Goal: Task Accomplishment & Management: Manage account settings

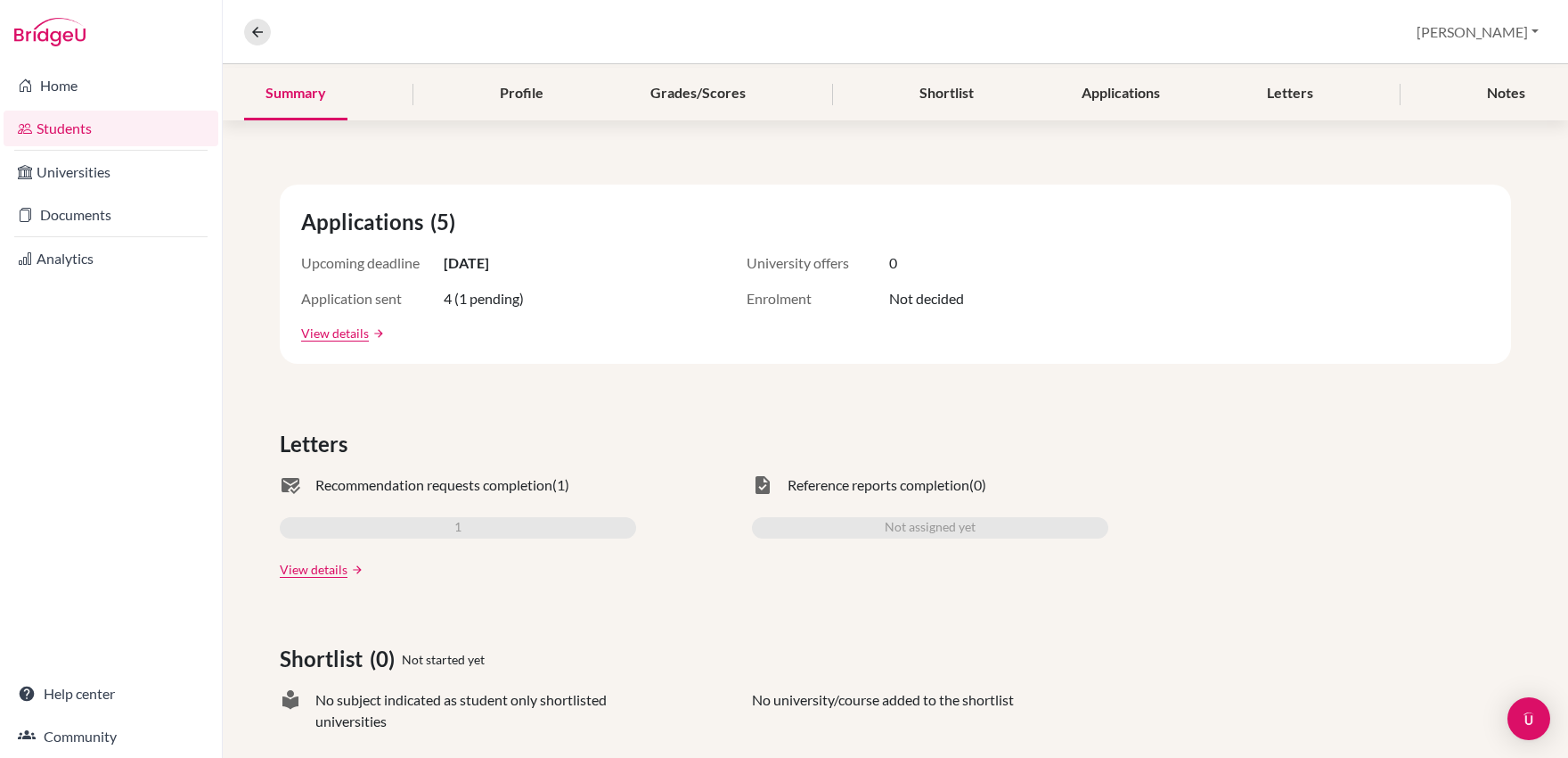
scroll to position [590, 0]
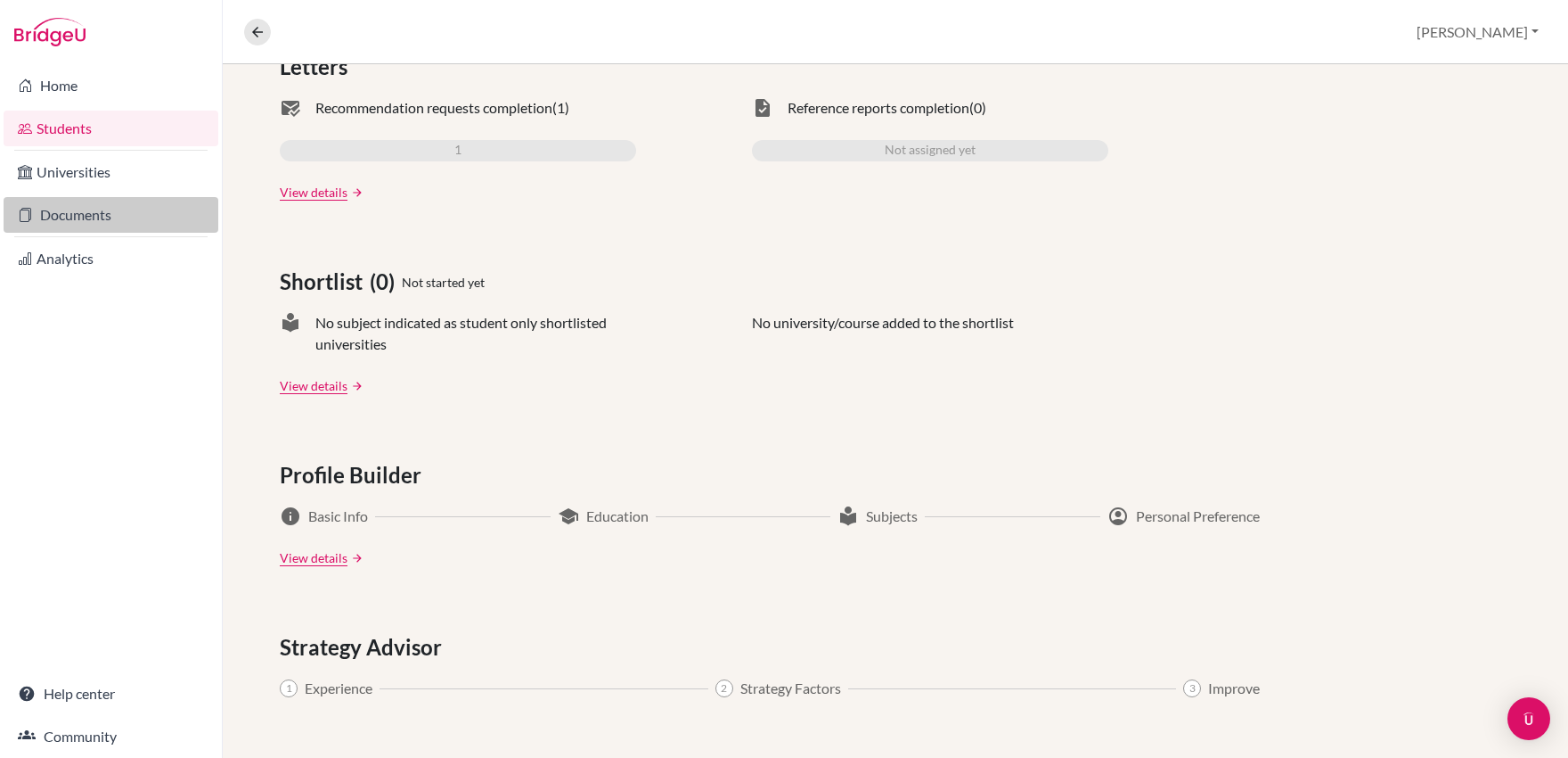
click at [54, 207] on link "Documents" at bounding box center [110, 215] width 215 height 36
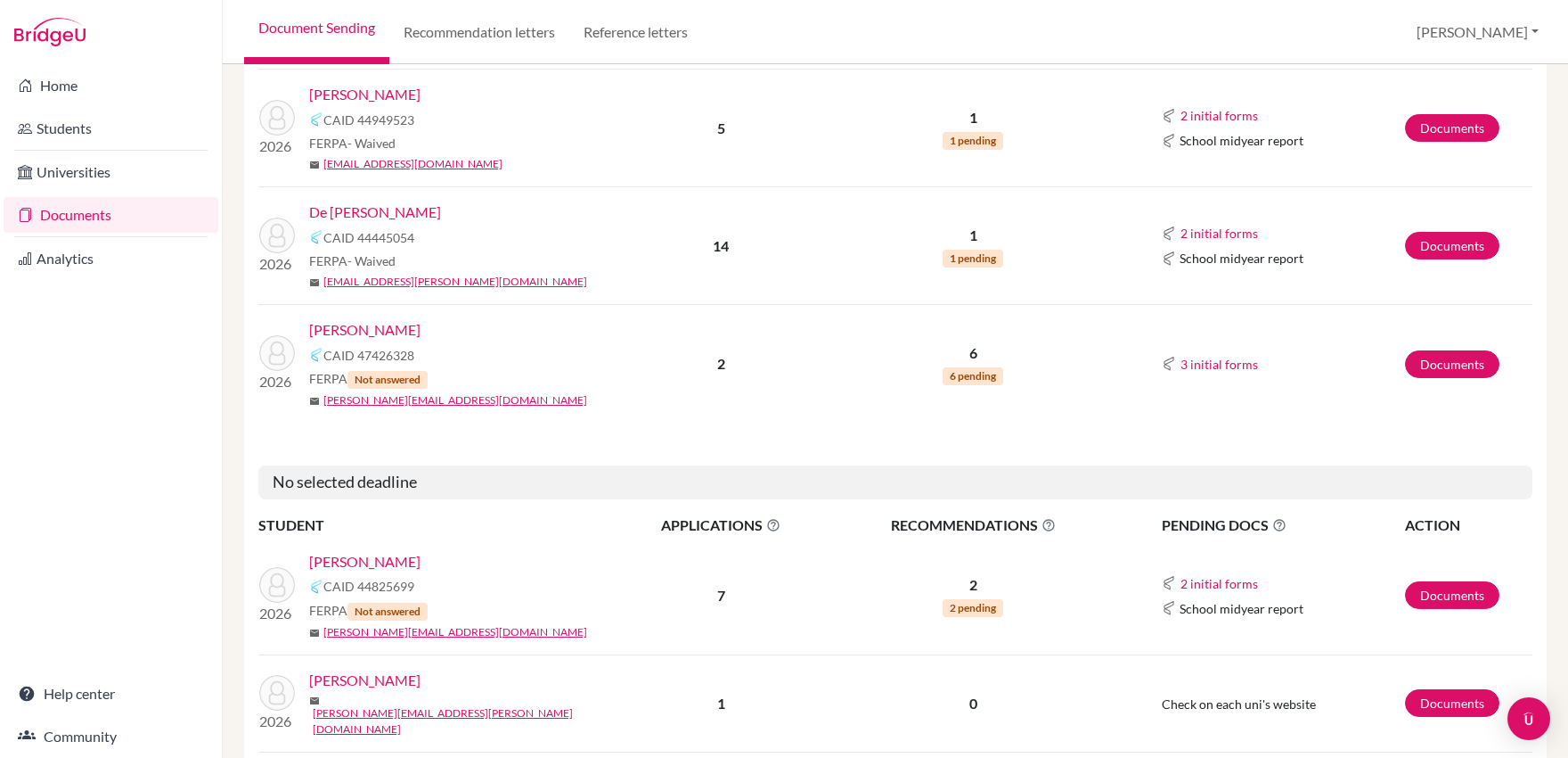
scroll to position [712, 0]
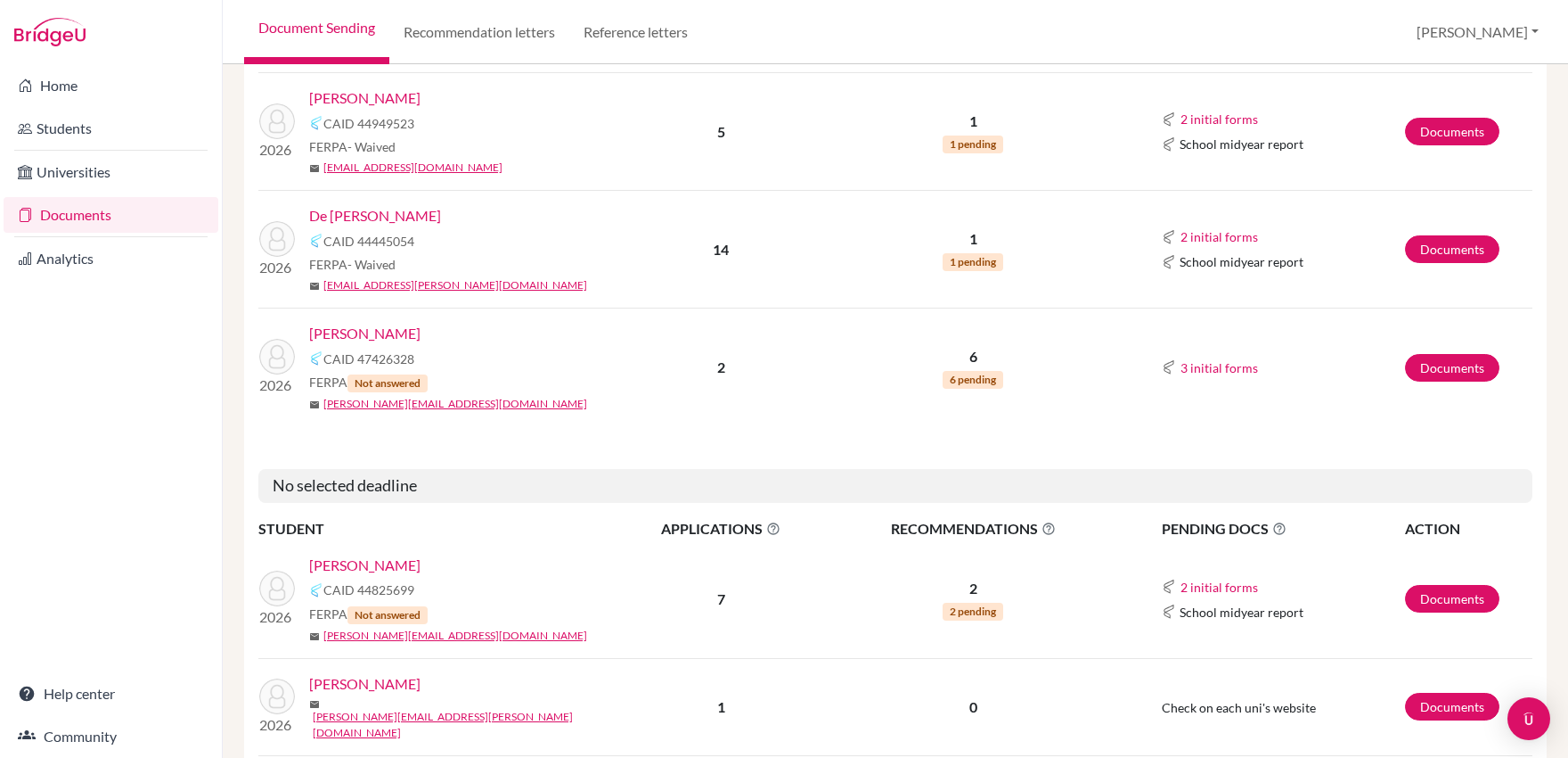
click at [364, 99] on link "[PERSON_NAME]" at bounding box center [364, 98] width 111 height 22
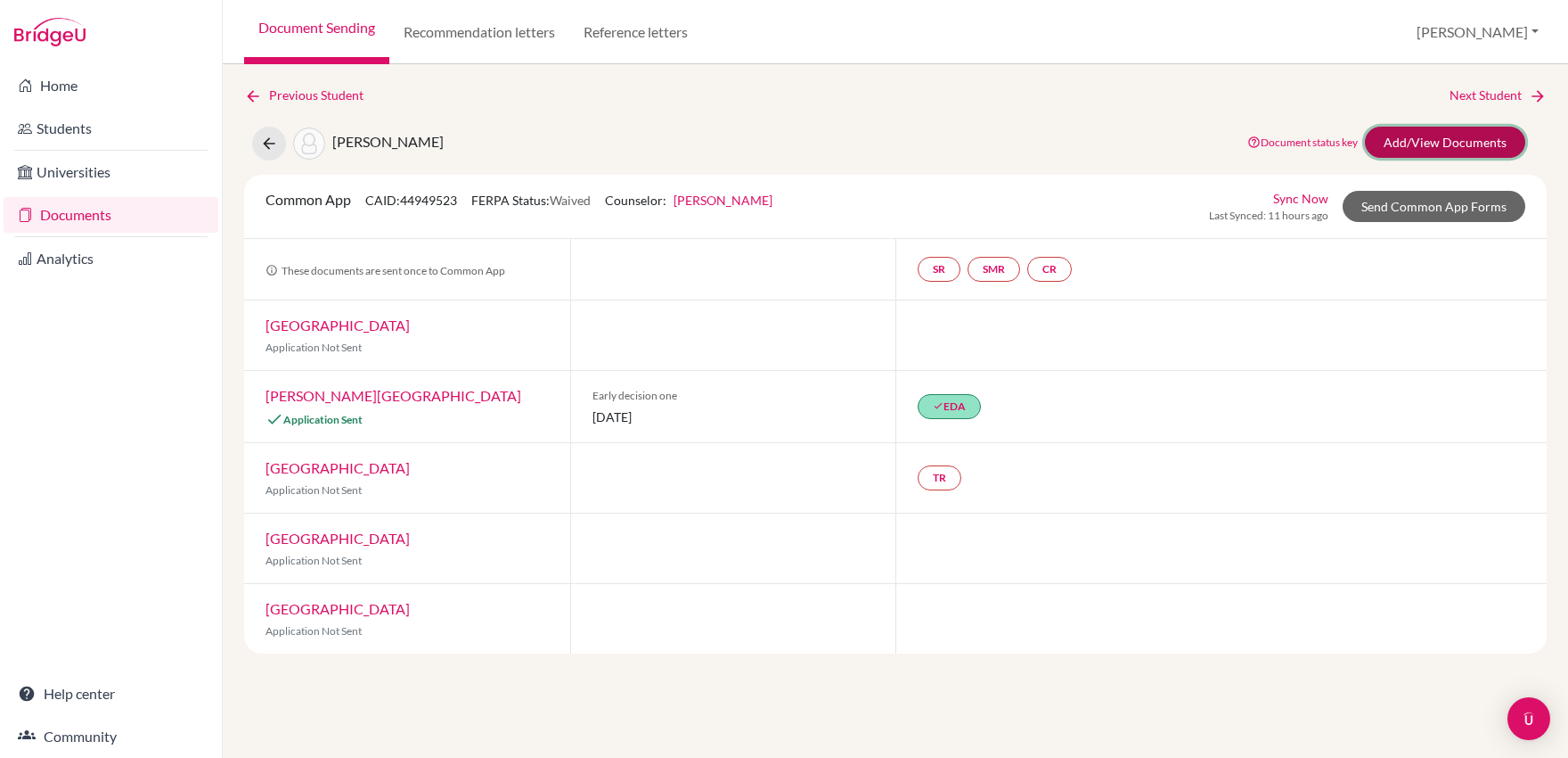
click at [1423, 141] on link "Add/View Documents" at bounding box center [1444, 142] width 161 height 31
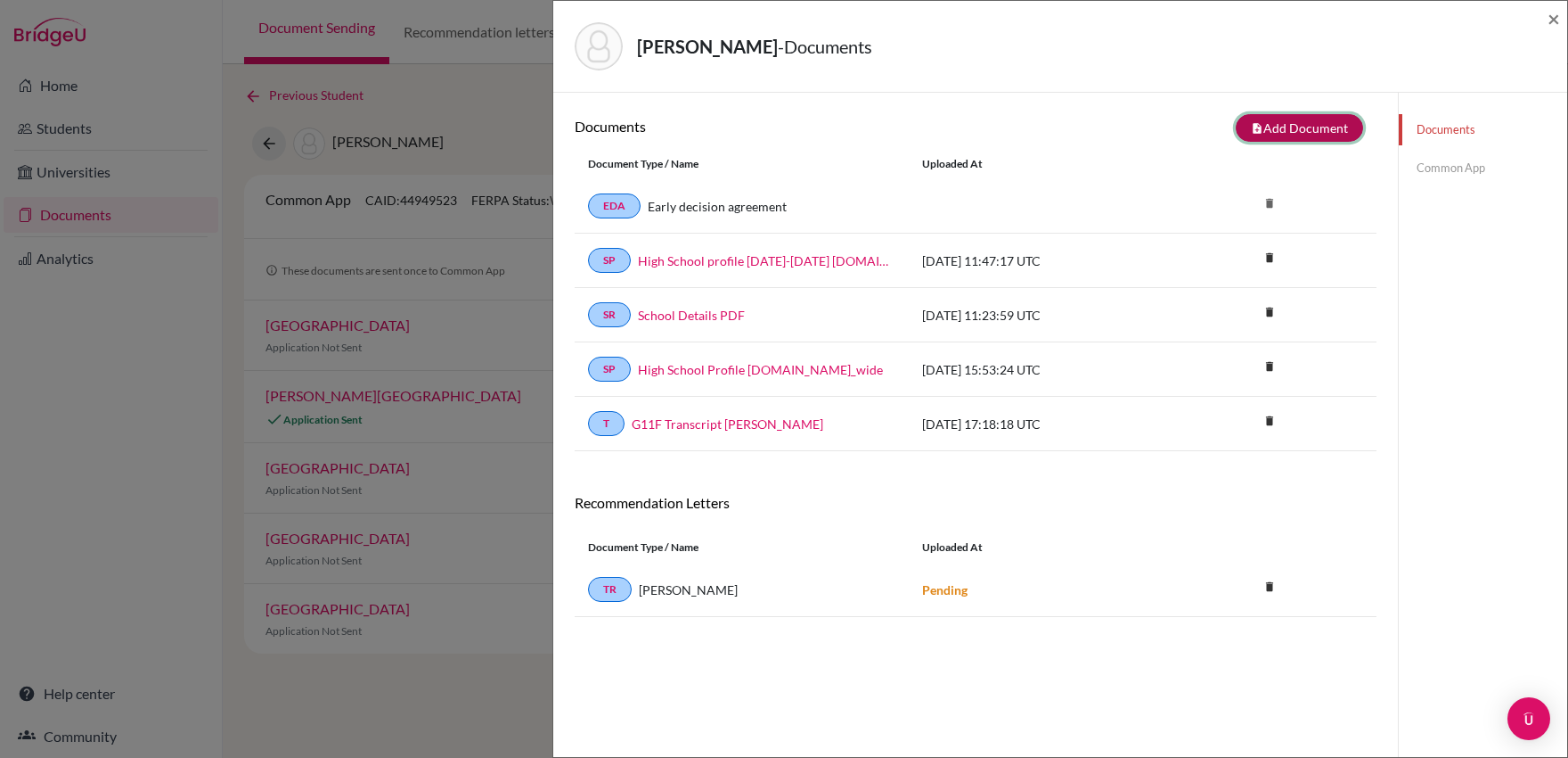
click at [1257, 134] on button "note_add Add Document" at bounding box center [1299, 128] width 127 height 28
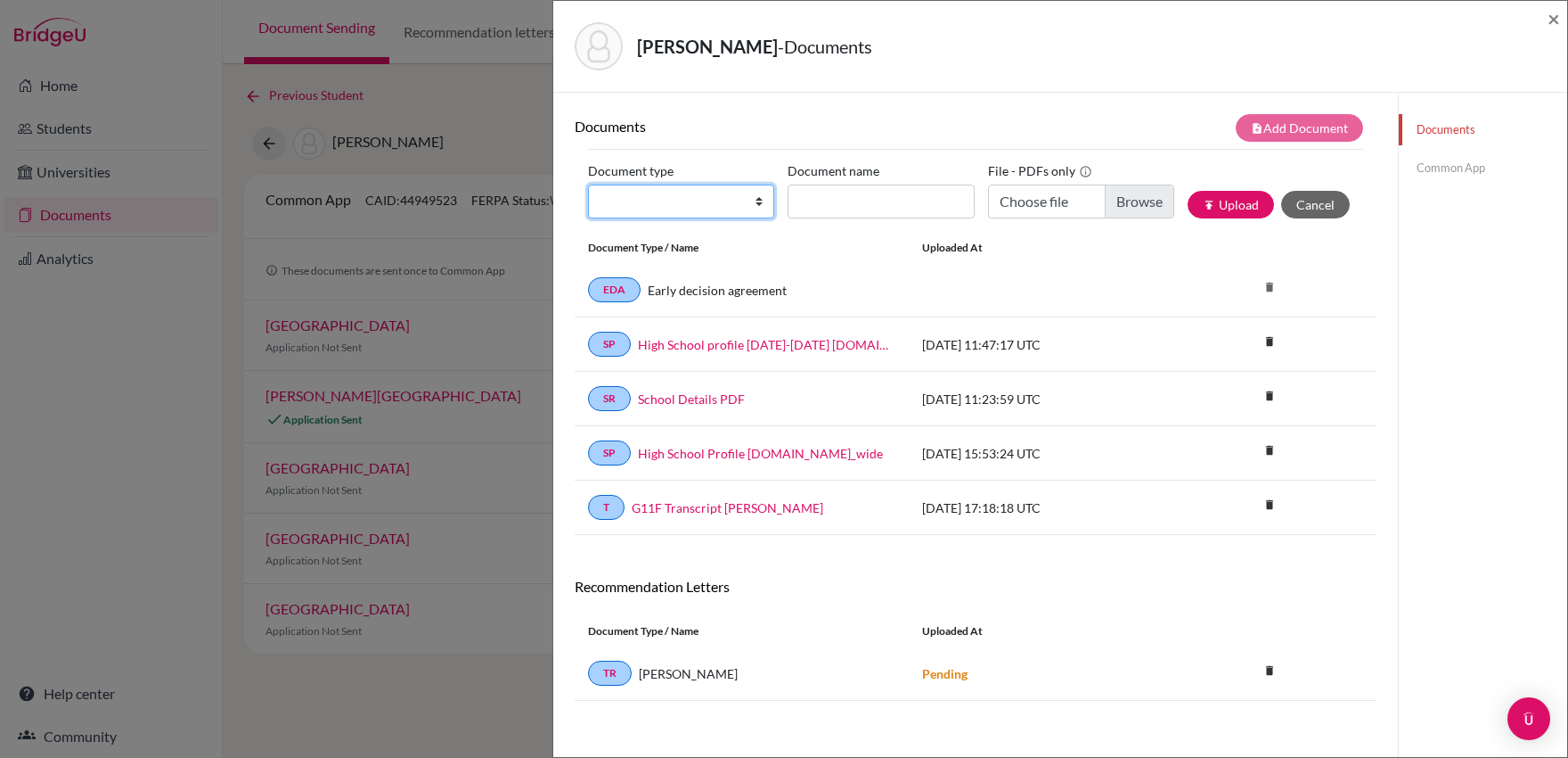
click at [739, 204] on select "Change explanation for Common App reports Counselor recommendation Internationa…" at bounding box center [680, 201] width 186 height 34
select select "2"
click at [588, 184] on select "Change explanation for Common App reports Counselor recommendation Internationa…" at bounding box center [680, 201] width 186 height 34
click at [858, 203] on input "Document name" at bounding box center [880, 201] width 186 height 34
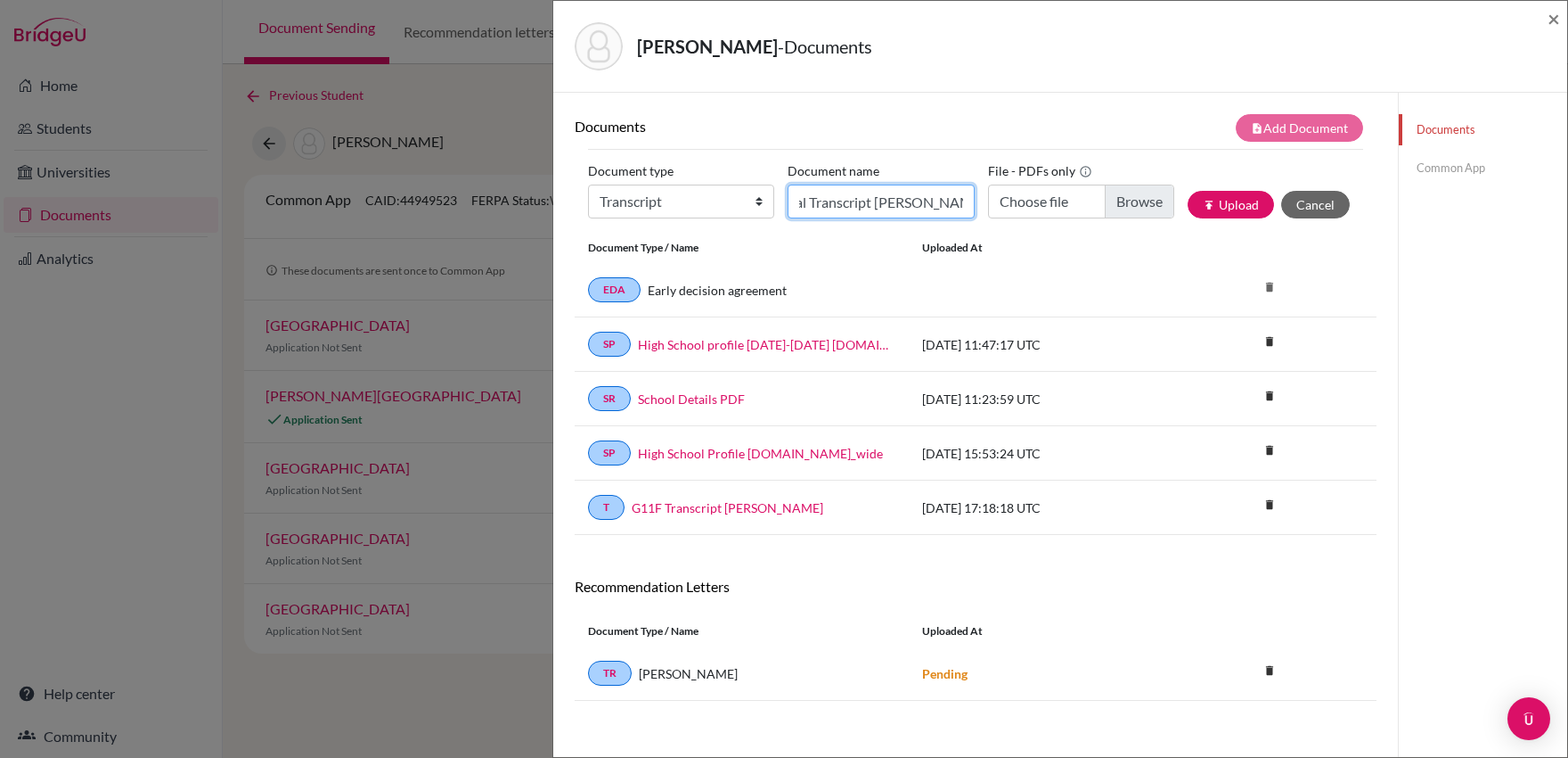
type input "G12 Initial Transcript [PERSON_NAME]"
click at [1134, 204] on input "Choose file" at bounding box center [1081, 201] width 186 height 34
click at [1127, 202] on input "Choose file" at bounding box center [1081, 201] width 186 height 34
click at [1129, 204] on input "Choose file" at bounding box center [1081, 201] width 186 height 34
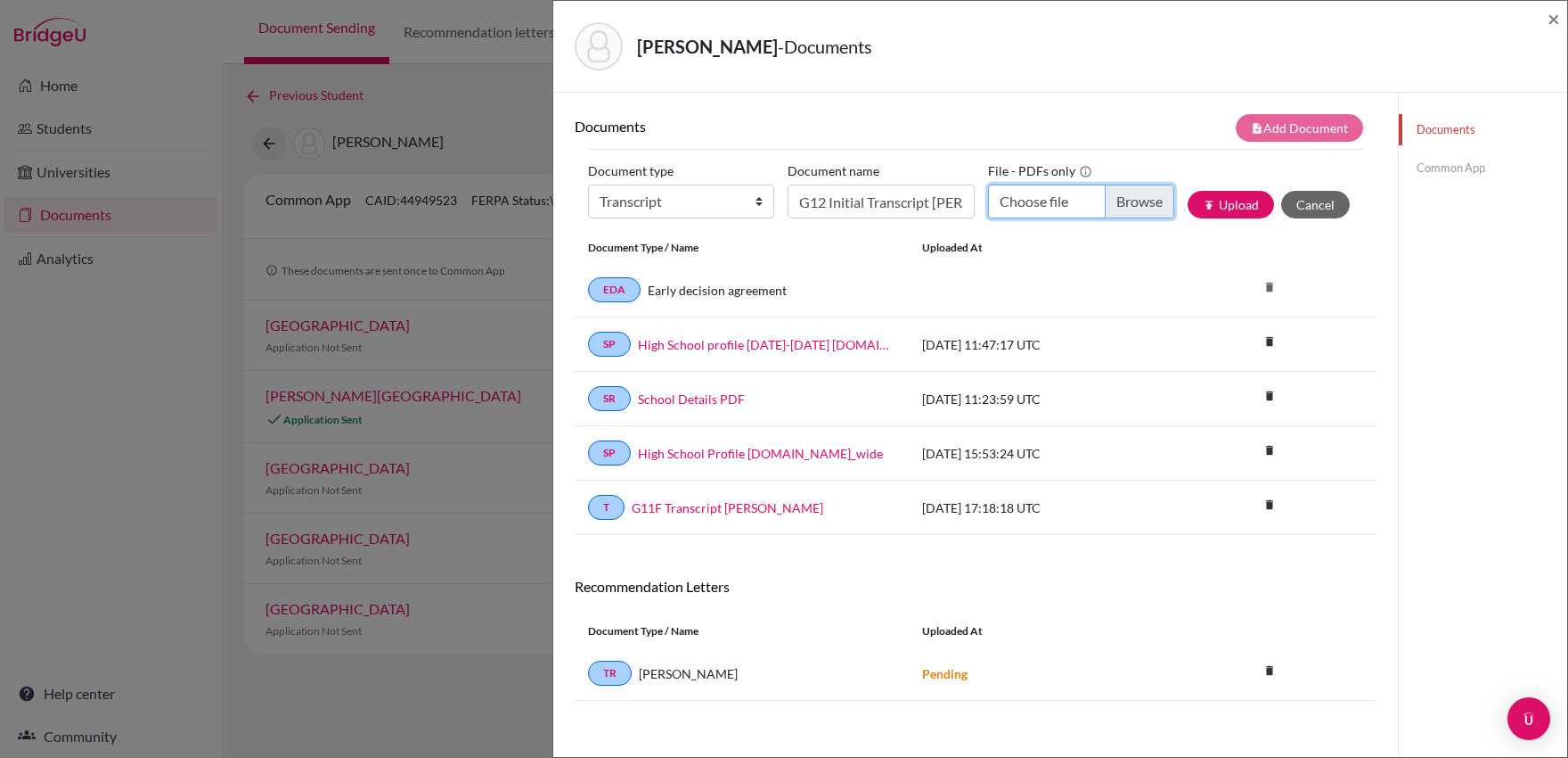
type input "C:\fakepath\Transcript [PERSON_NAME] G12 Initial.pdf"
click at [1225, 207] on button "publish Upload" at bounding box center [1231, 204] width 86 height 28
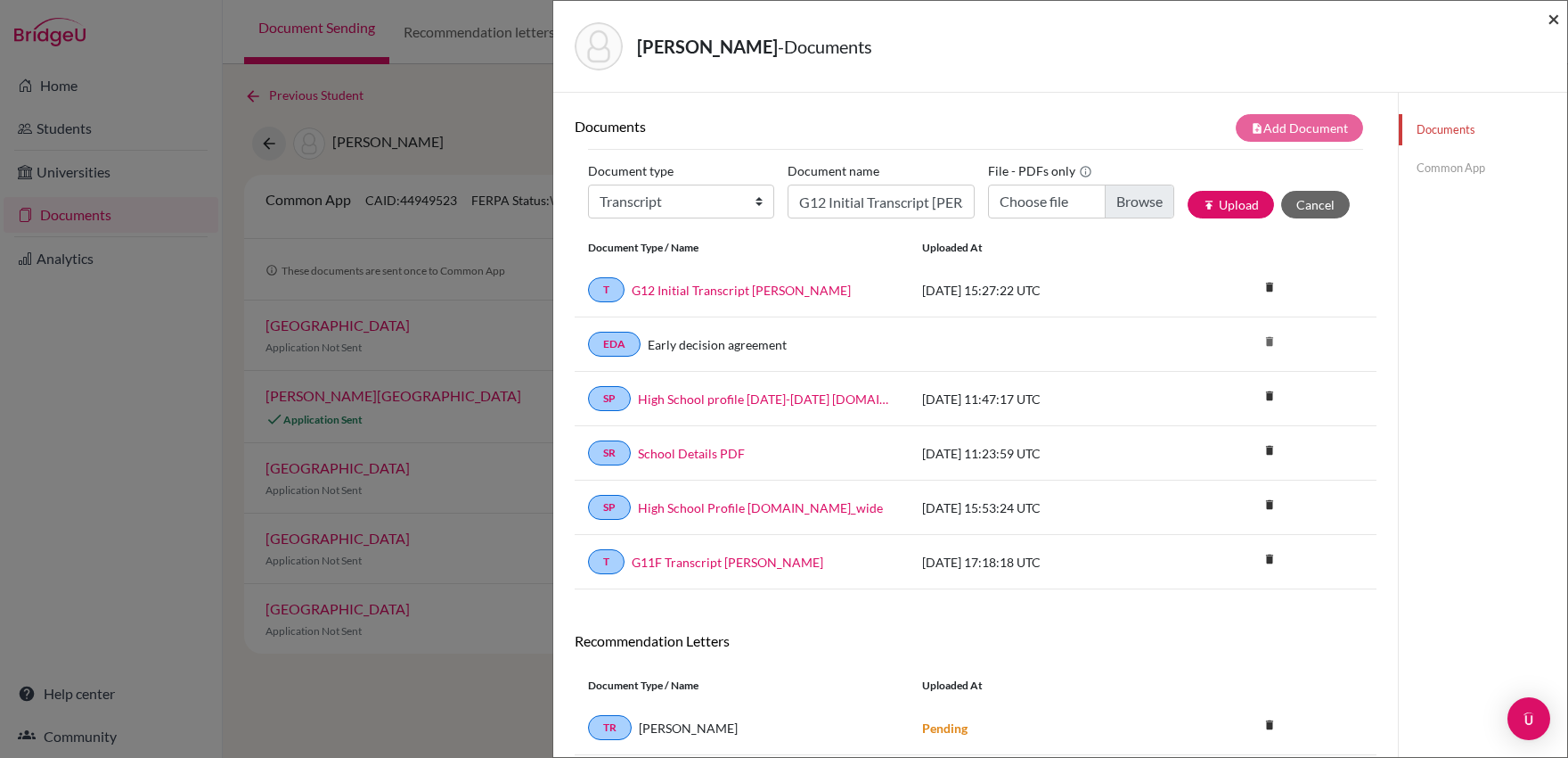
click at [1553, 22] on span "×" at bounding box center [1554, 18] width 13 height 26
